Goal: Information Seeking & Learning: Learn about a topic

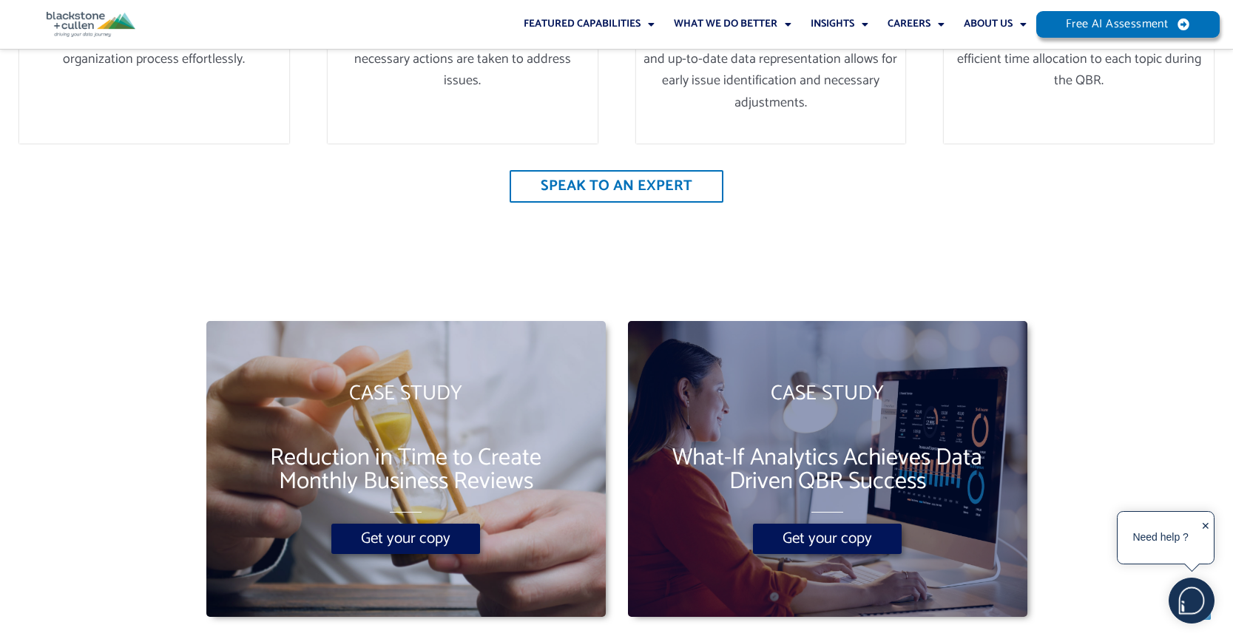
scroll to position [3254, 0]
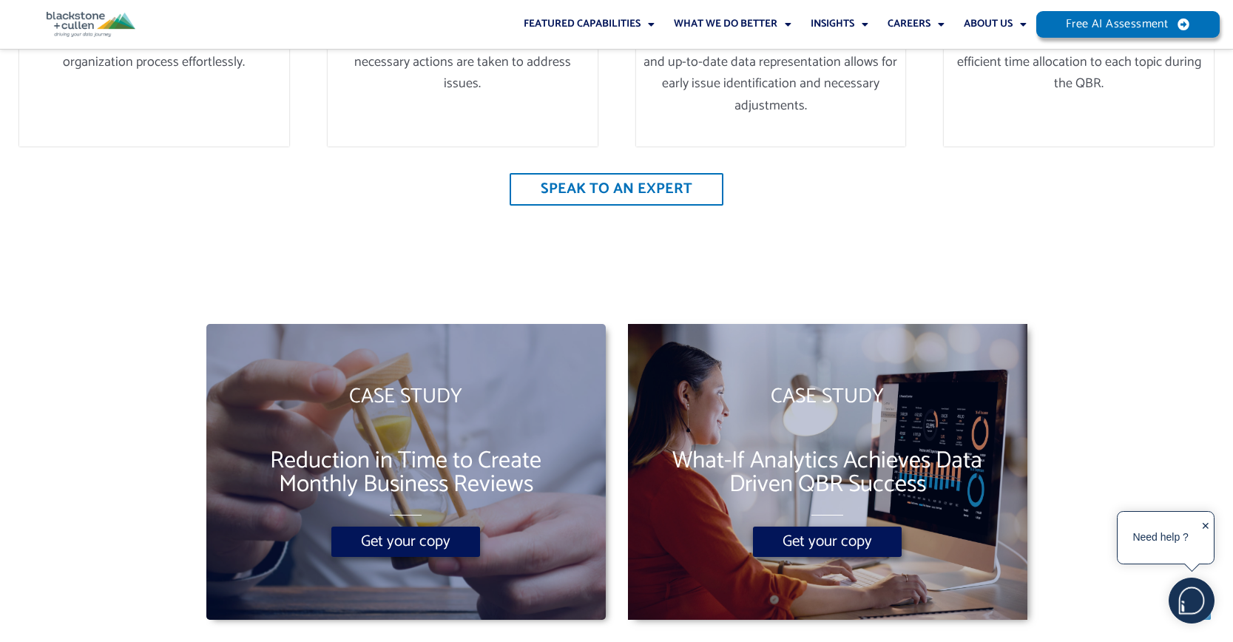
click at [802, 449] on span "What-If Analytics Achieves Data Driven QBR Success" at bounding box center [827, 472] width 340 height 47
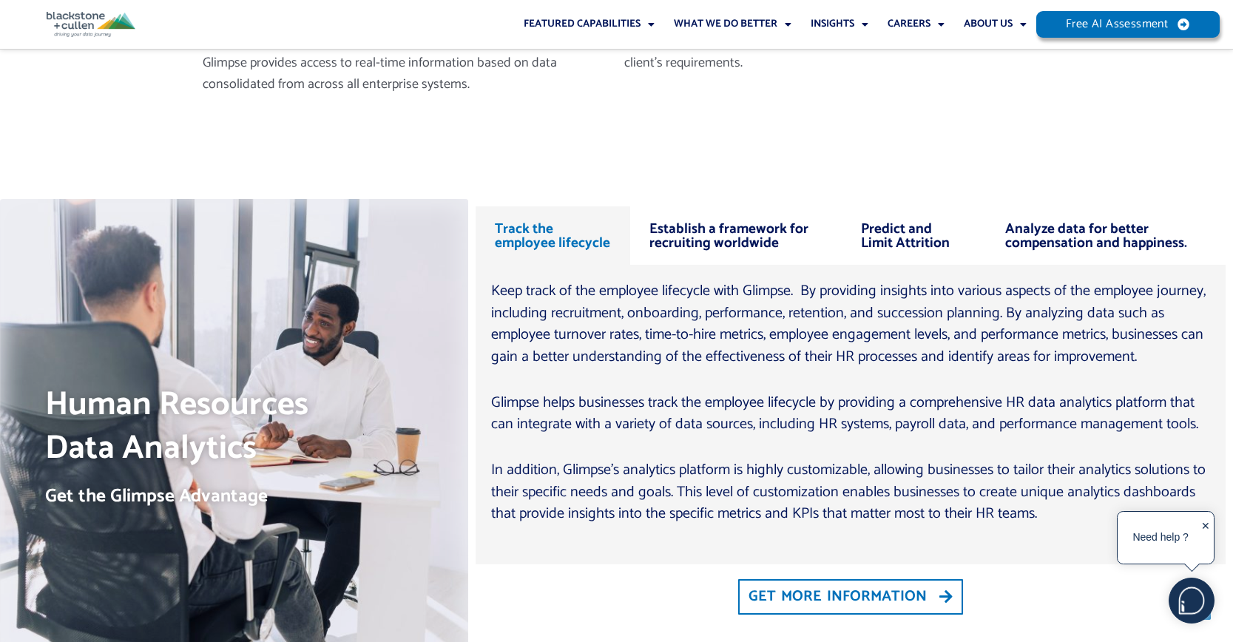
scroll to position [5916, 0]
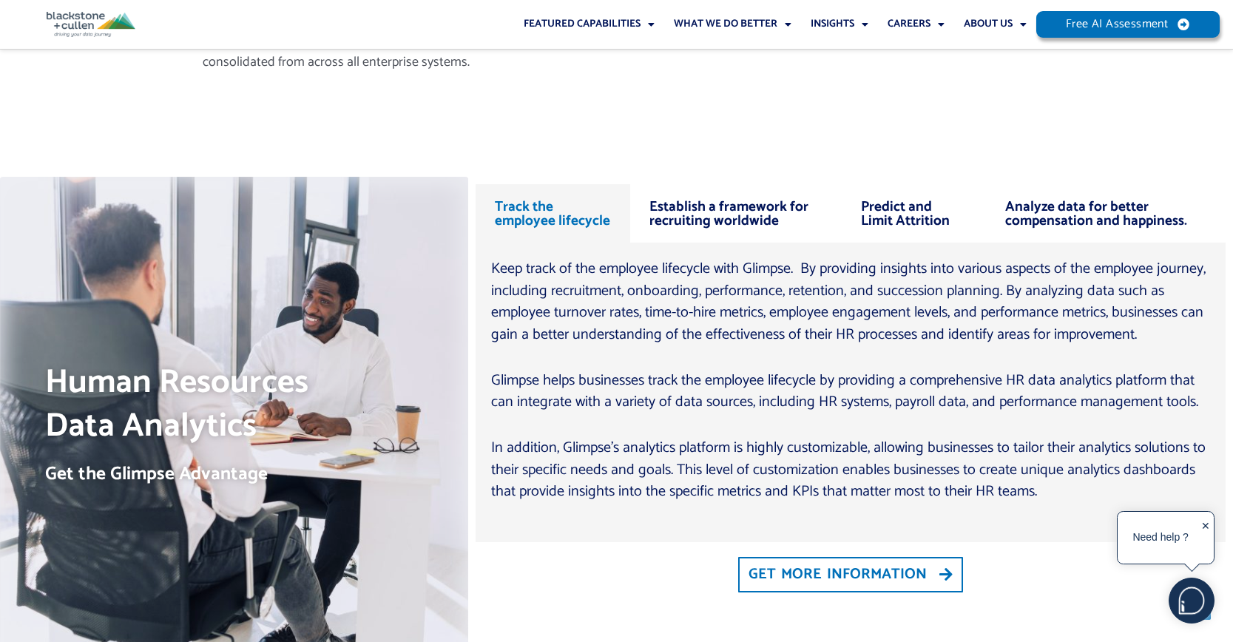
click at [907, 189] on div "Predict and Limit Attrition" at bounding box center [913, 213] width 143 height 59
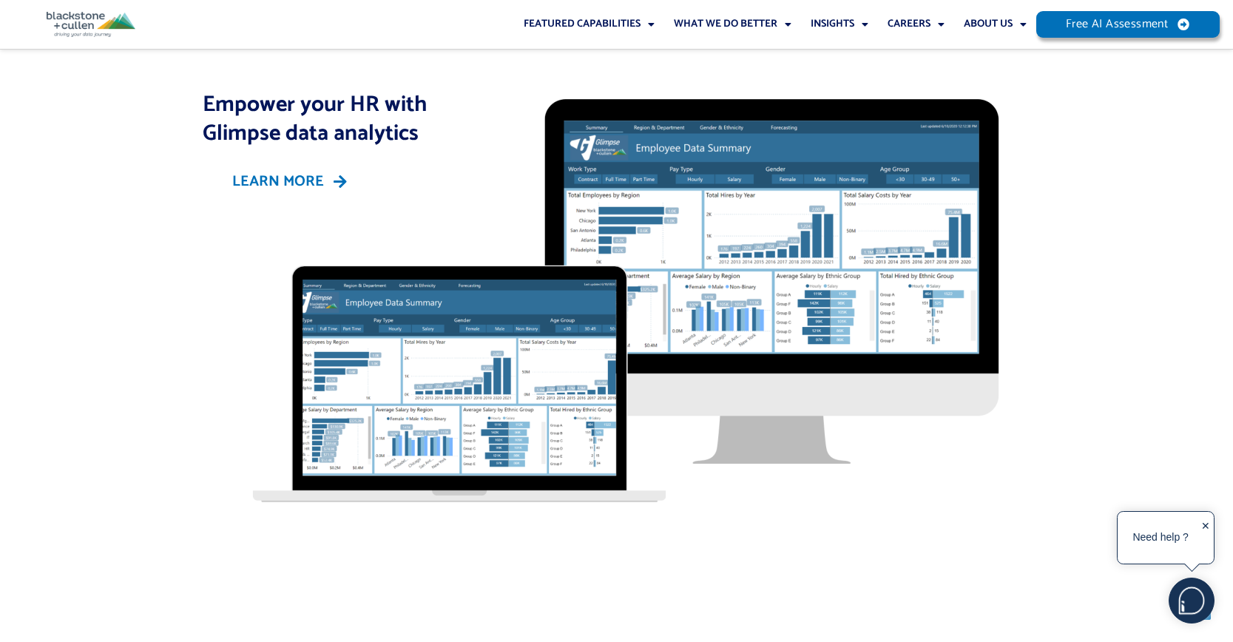
scroll to position [6581, 0]
